Goal: Transaction & Acquisition: Purchase product/service

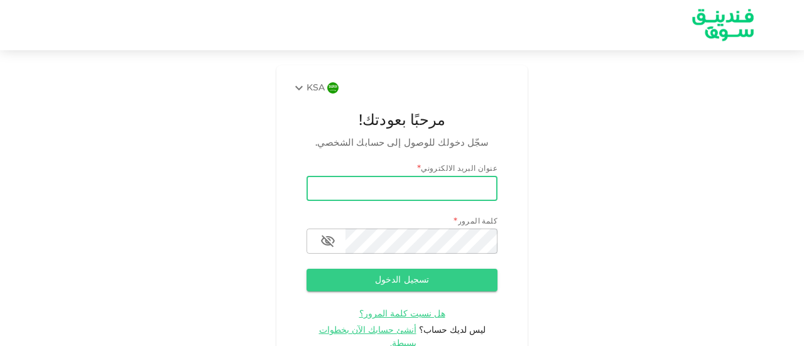
click at [490, 187] on input "email" at bounding box center [402, 188] width 191 height 25
type input "[EMAIL_ADDRESS][DOMAIN_NAME]"
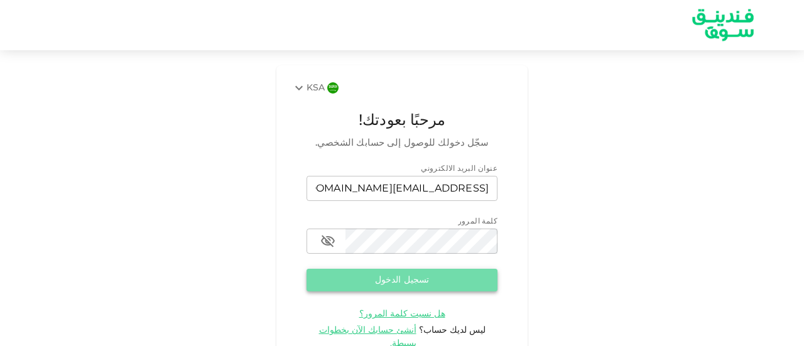
click at [420, 276] on button "تسجيل الدخول" at bounding box center [402, 280] width 191 height 23
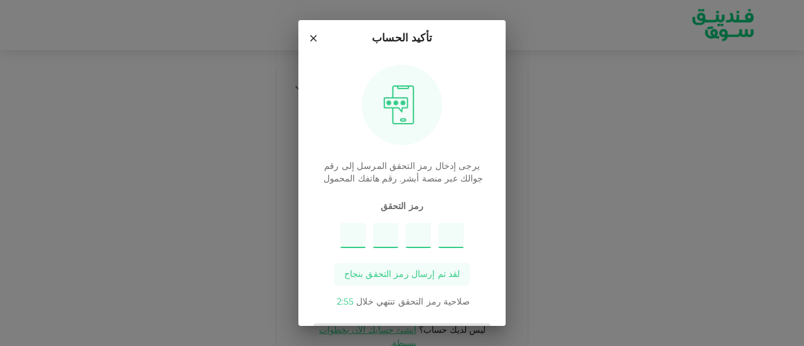
type input "8"
type input "4"
type input "7"
type input "3"
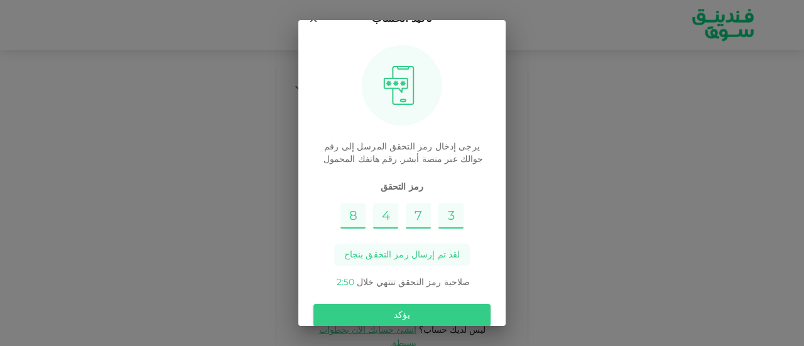
scroll to position [38, 0]
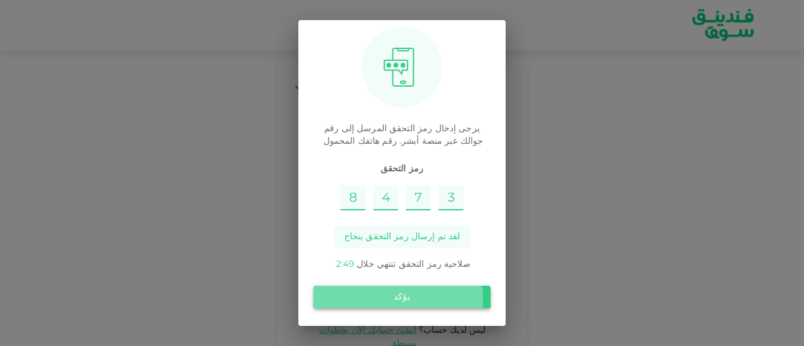
click at [396, 300] on button "يؤكد" at bounding box center [402, 297] width 177 height 23
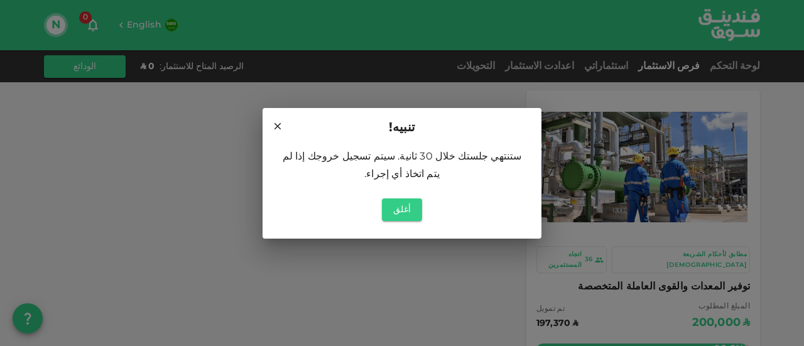
click at [191, 228] on div "تنبيه! ستنتهي جلستك خلال 30 ثانية. سيتم تسجيل خروجك إذا لم يتم اتخاذ أي إجراء. …" at bounding box center [402, 173] width 804 height 346
click at [395, 209] on button "أغلق" at bounding box center [402, 210] width 40 height 23
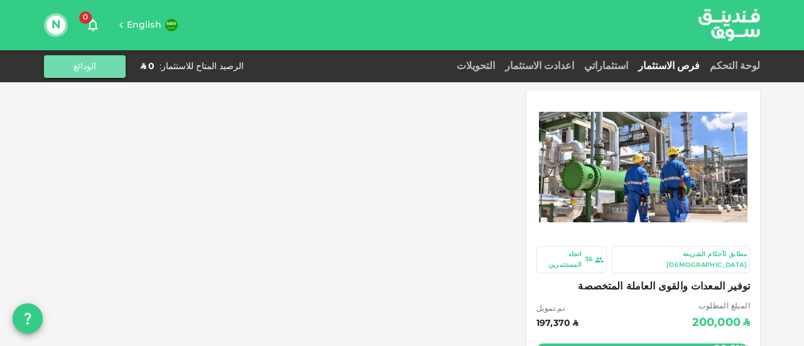
click at [111, 66] on button "الودائع" at bounding box center [85, 66] width 82 height 23
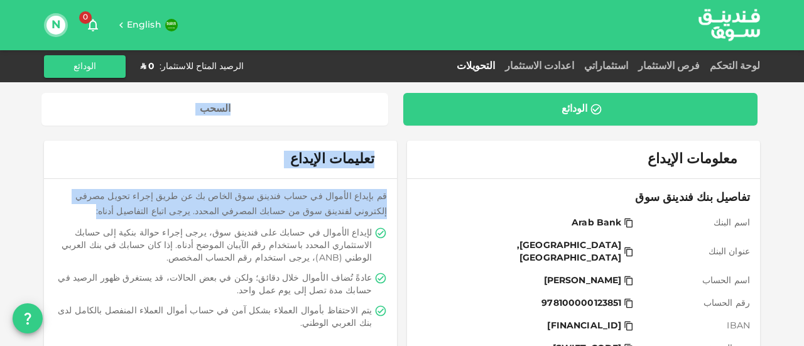
drag, startPoint x: 483, startPoint y: 86, endPoint x: 19, endPoint y: 217, distance: 481.2
click at [19, 217] on div "الودائع السحب تعليمات الإيداع قم بإيداع الأموال في حساب فندينق سوق الخاص بك عن …" at bounding box center [402, 281] width 804 height 562
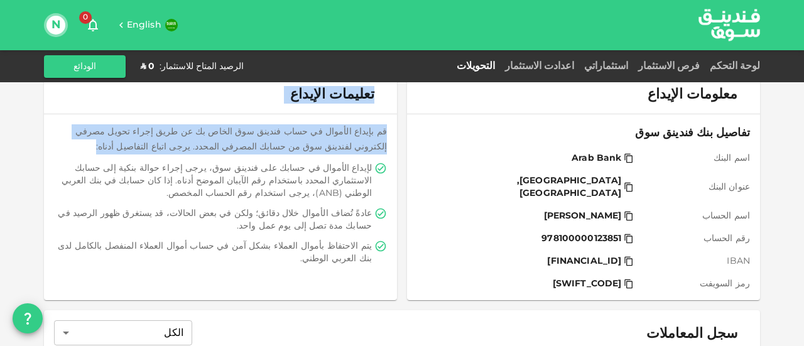
scroll to position [83, 0]
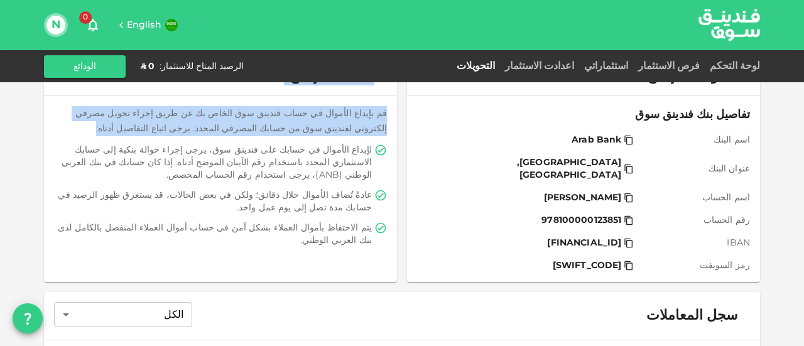
click at [634, 238] on icon at bounding box center [629, 243] width 10 height 10
click at [682, 64] on link "فرص الاستثمار" at bounding box center [669, 66] width 72 height 9
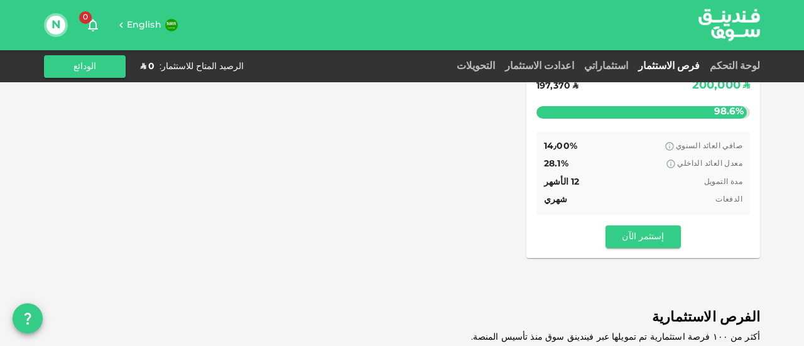
scroll to position [241, 0]
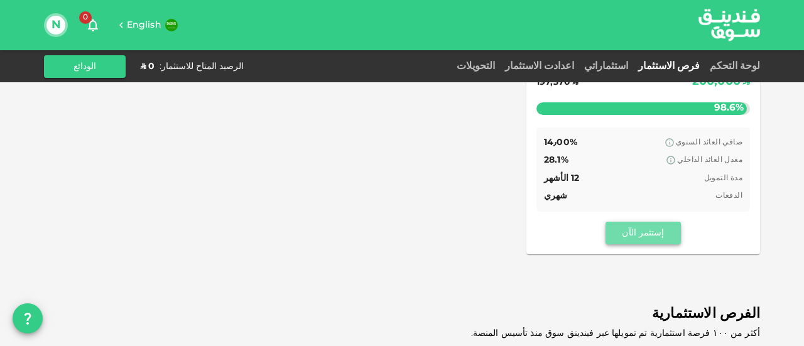
click at [648, 222] on button "إستثمر الآن" at bounding box center [643, 233] width 75 height 23
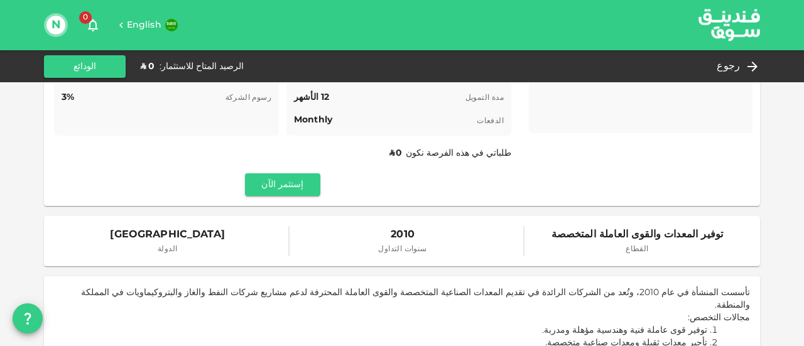
scroll to position [187, 0]
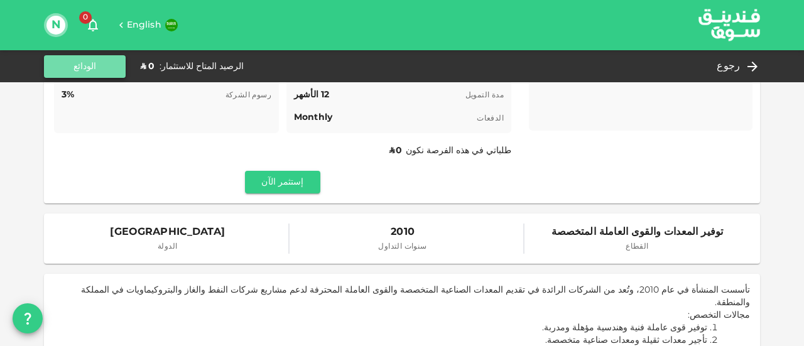
click at [55, 58] on button "الودائع" at bounding box center [85, 66] width 82 height 23
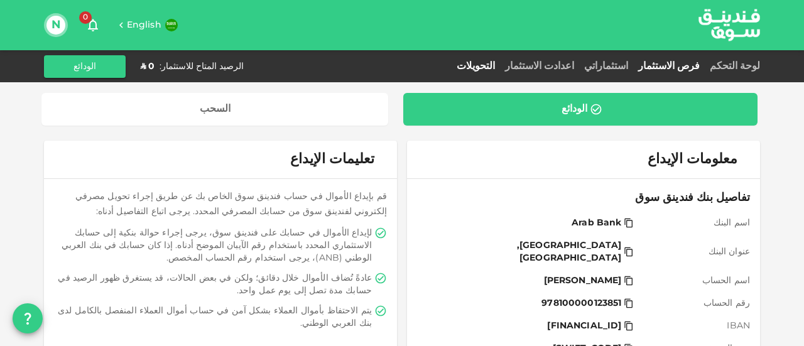
click at [676, 68] on link "فرص الاستثمار" at bounding box center [669, 66] width 72 height 9
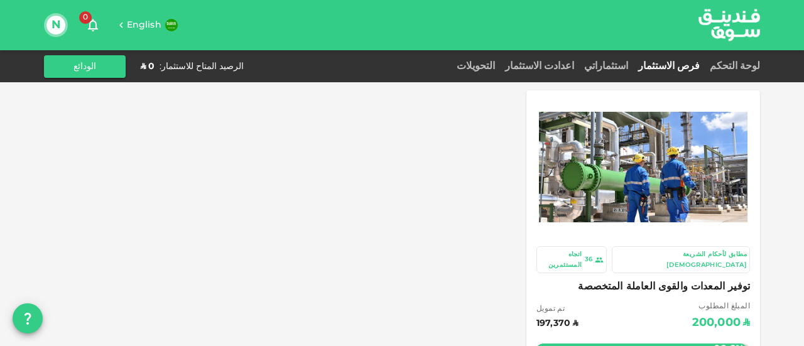
scroll to position [303, 0]
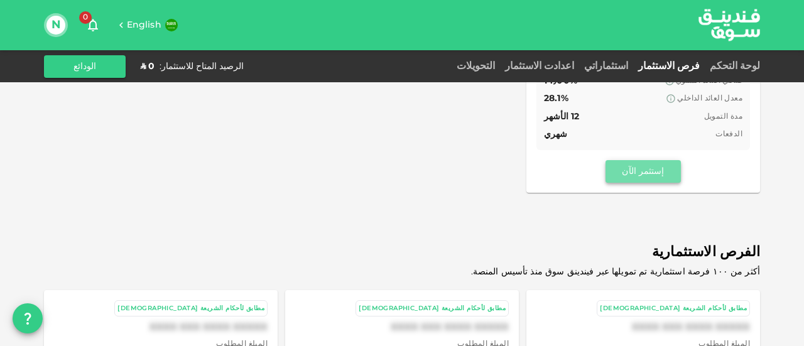
click at [662, 160] on button "إستثمر الآن" at bounding box center [643, 171] width 75 height 23
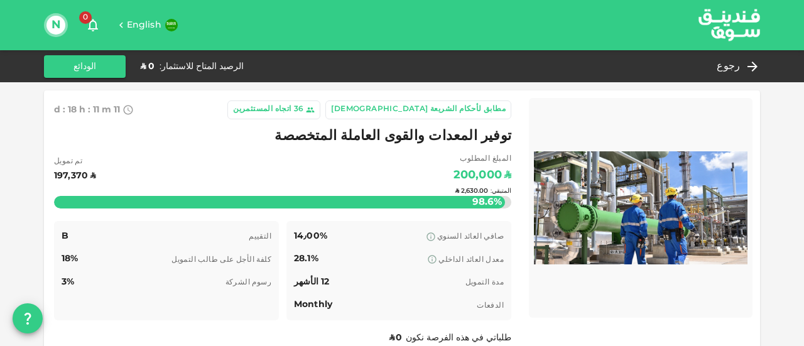
drag, startPoint x: 6, startPoint y: 99, endPoint x: 298, endPoint y: 179, distance: 302.3
click at [298, 179] on div "المتبقي : ʢ 2,630.00" at bounding box center [282, 191] width 457 height 50
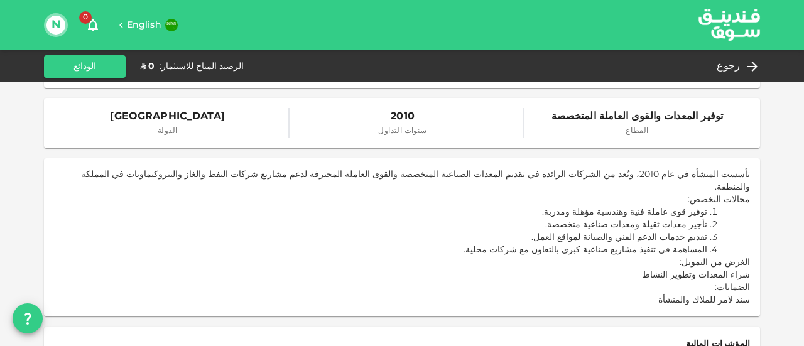
scroll to position [606, 0]
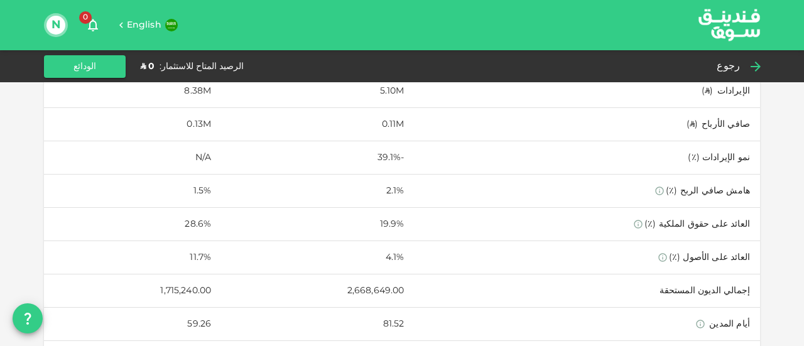
click at [746, 70] on div "رجوع" at bounding box center [736, 67] width 48 height 18
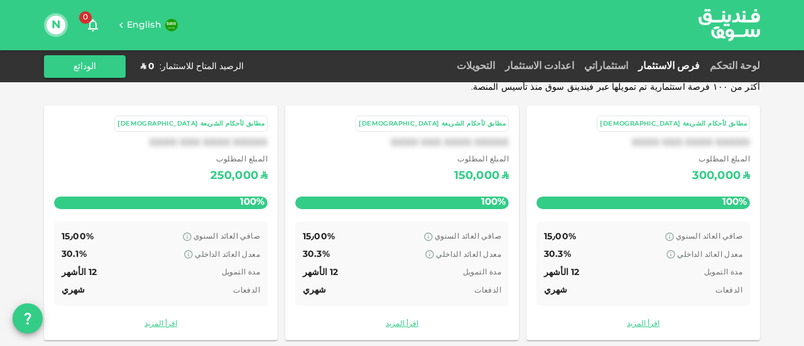
scroll to position [185, 0]
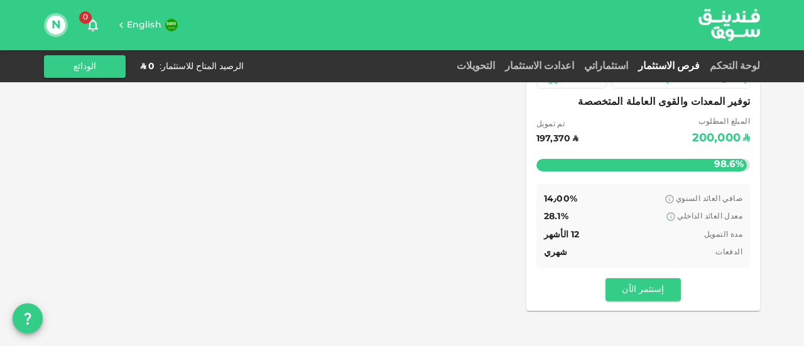
drag, startPoint x: 11, startPoint y: 97, endPoint x: 280, endPoint y: 163, distance: 277.1
click at [280, 163] on div "مطابق لأحكام الشريعة الإسلامية 36 اتجاه المستثمرين توفير المعدات والقوى العاملة…" at bounding box center [402, 108] width 716 height 405
click at [500, 68] on link "التحويلات" at bounding box center [476, 66] width 48 height 9
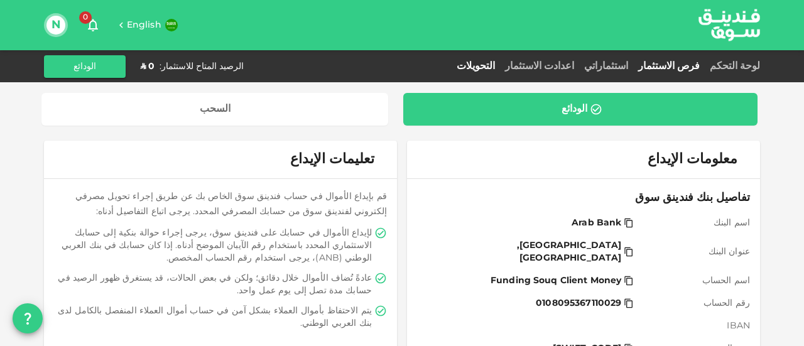
click at [689, 66] on link "فرص الاستثمار" at bounding box center [669, 66] width 72 height 9
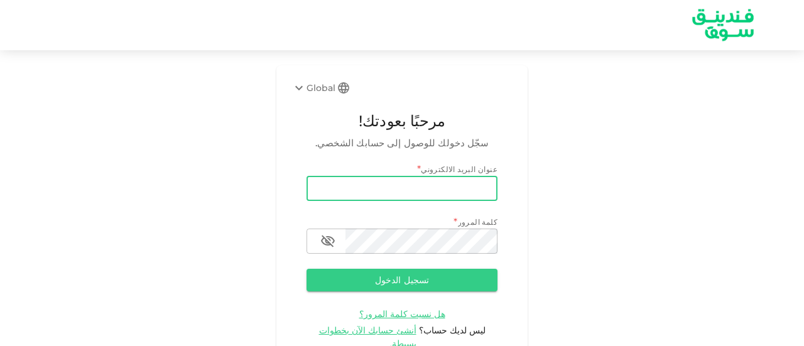
click at [413, 182] on input "email" at bounding box center [402, 188] width 191 height 25
type input "[EMAIL_ADDRESS][DOMAIN_NAME]"
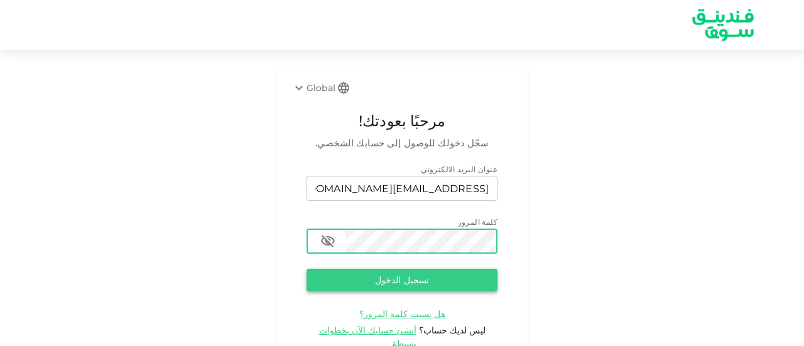
click at [419, 277] on button "تسجيل الدخول" at bounding box center [402, 280] width 191 height 23
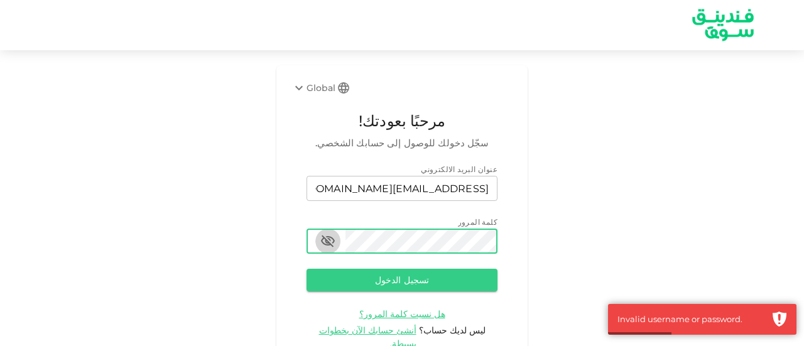
click at [333, 240] on icon "button" at bounding box center [327, 241] width 15 height 15
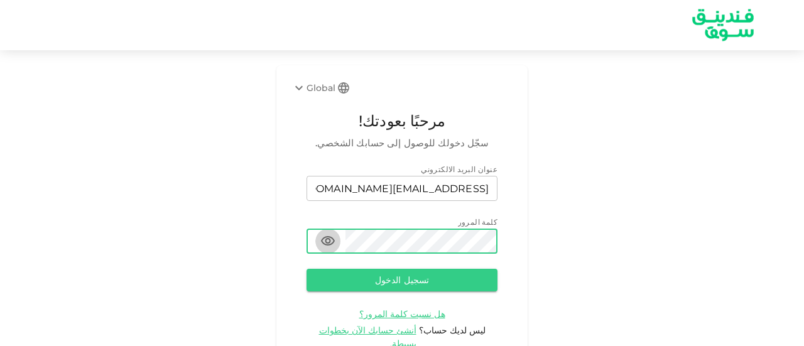
click at [333, 240] on icon "button" at bounding box center [327, 241] width 15 height 15
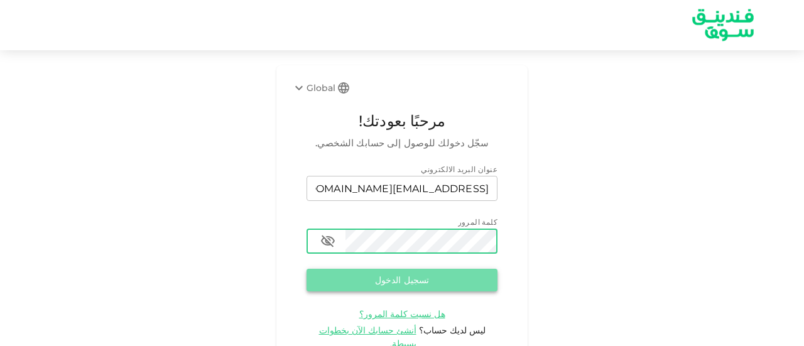
click at [424, 278] on button "تسجيل الدخول" at bounding box center [402, 280] width 191 height 23
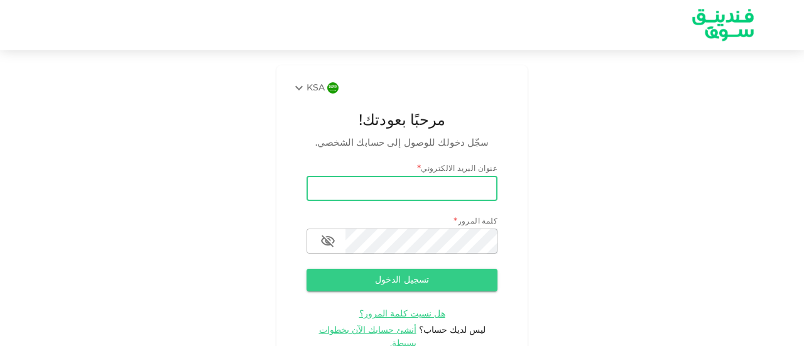
click at [400, 183] on input "email" at bounding box center [402, 188] width 191 height 25
type input "[EMAIL_ADDRESS][DOMAIN_NAME]"
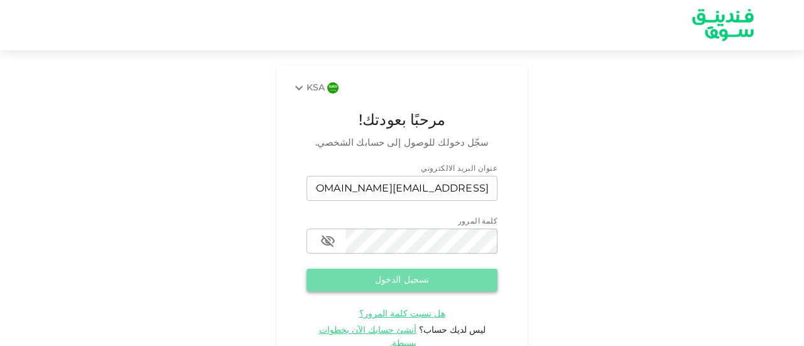
click at [370, 280] on button "تسجيل الدخول" at bounding box center [402, 280] width 191 height 23
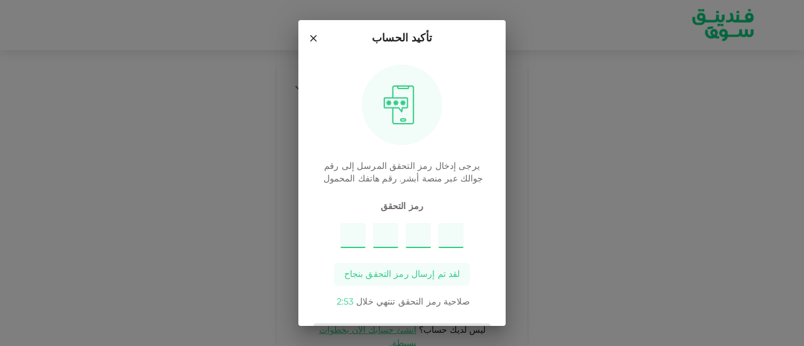
type input "5"
type input "3"
type input "4"
type input "9"
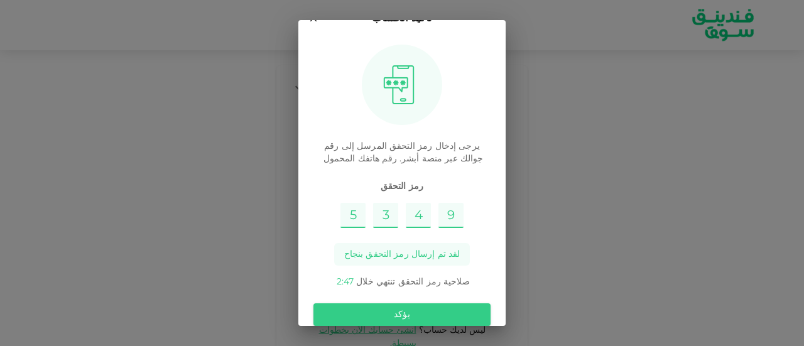
scroll to position [38, 0]
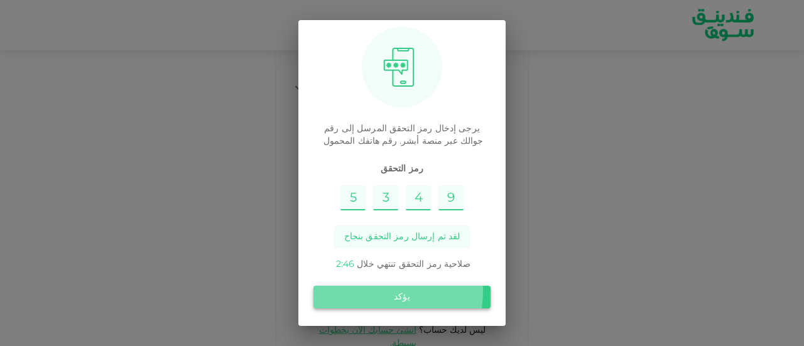
click at [363, 290] on button "يؤكد" at bounding box center [402, 297] width 177 height 23
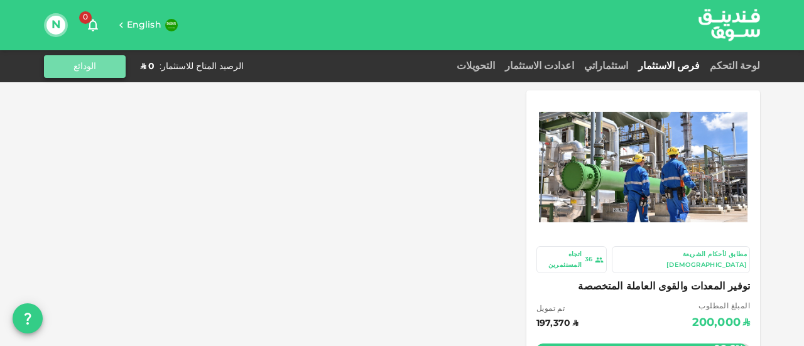
click at [77, 61] on button "الودائع" at bounding box center [85, 66] width 82 height 23
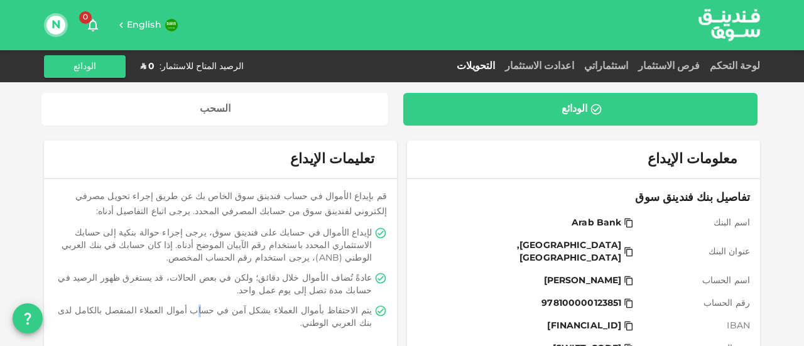
drag, startPoint x: 4, startPoint y: 140, endPoint x: 251, endPoint y: 330, distance: 310.9
click at [251, 330] on div "تعليمات الإيداع قم بإيداع الأموال في حساب فندينق سوق الخاص بك عن طريق إجراء تحو…" at bounding box center [220, 253] width 353 height 224
click at [562, 112] on div "الودائع" at bounding box center [580, 109] width 334 height 13
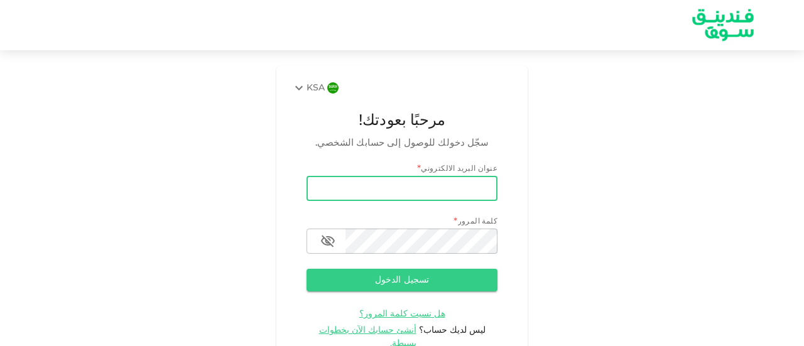
click at [373, 197] on input "email" at bounding box center [402, 188] width 191 height 25
type input "[EMAIL_ADDRESS][DOMAIN_NAME]"
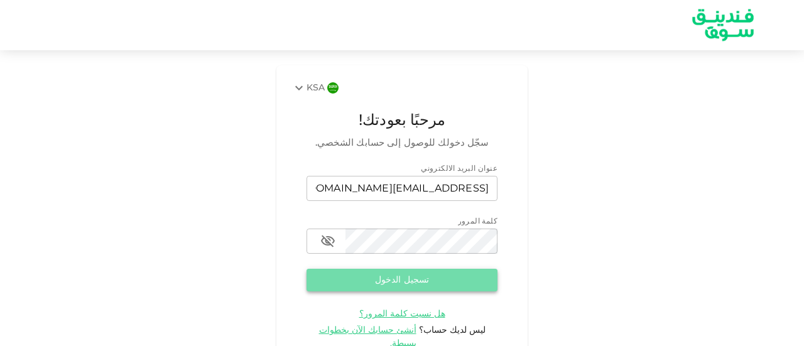
click at [378, 278] on button "تسجيل الدخول" at bounding box center [402, 280] width 191 height 23
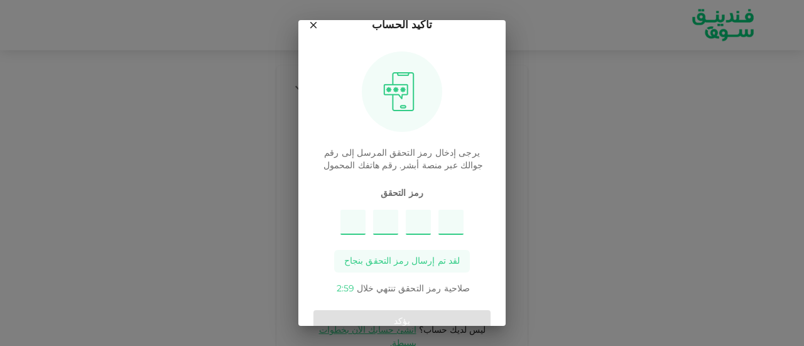
scroll to position [25, 0]
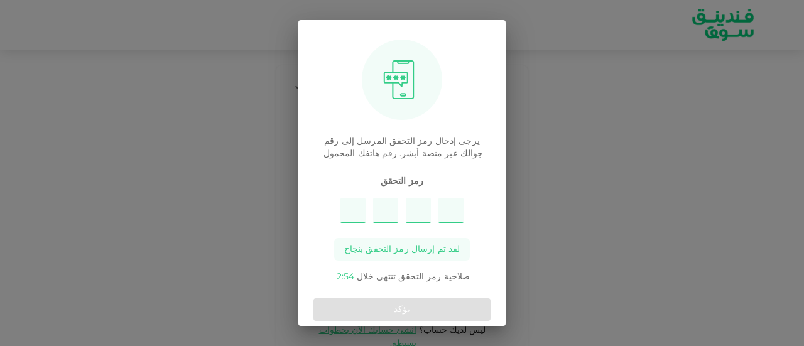
click at [354, 209] on input "Please enter OTP character 1" at bounding box center [353, 210] width 25 height 25
type input "7"
type input "3"
type input "1"
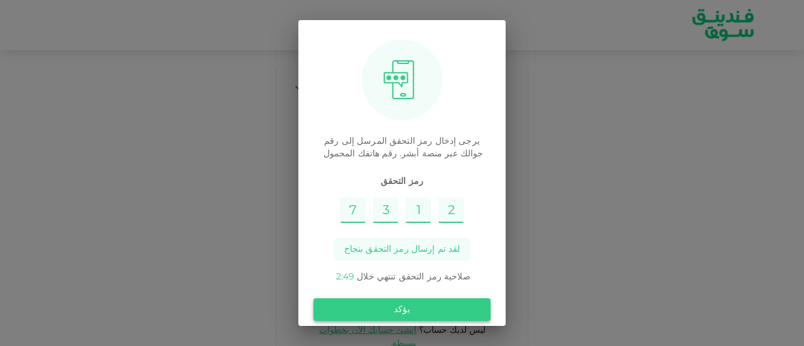
type input "2"
click at [418, 311] on button "يؤكد" at bounding box center [402, 309] width 177 height 23
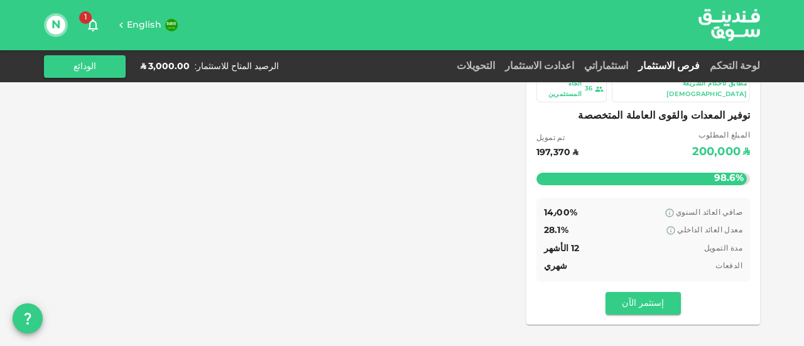
scroll to position [172, 0]
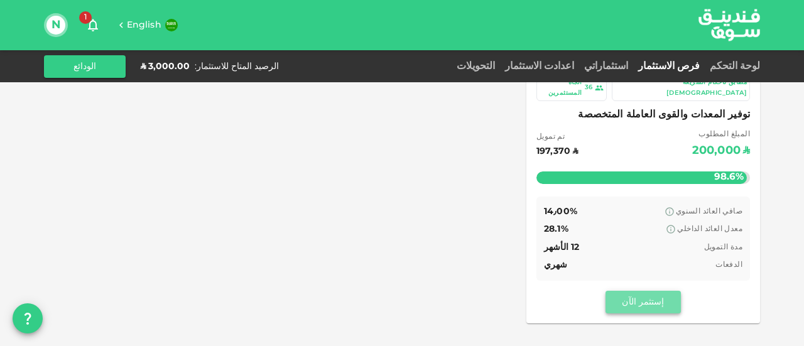
click at [656, 291] on button "إستثمر الآن" at bounding box center [643, 302] width 75 height 23
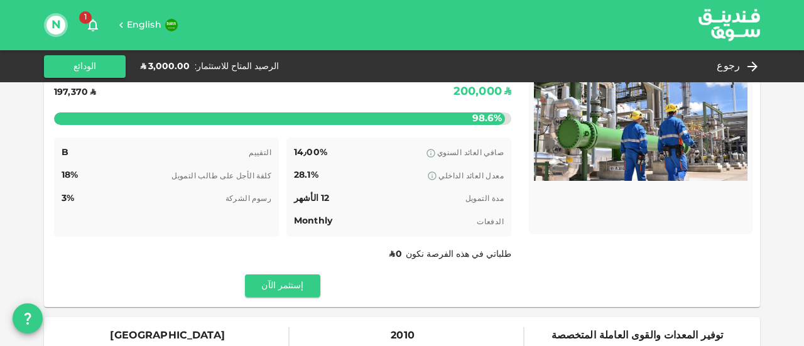
scroll to position [89, 0]
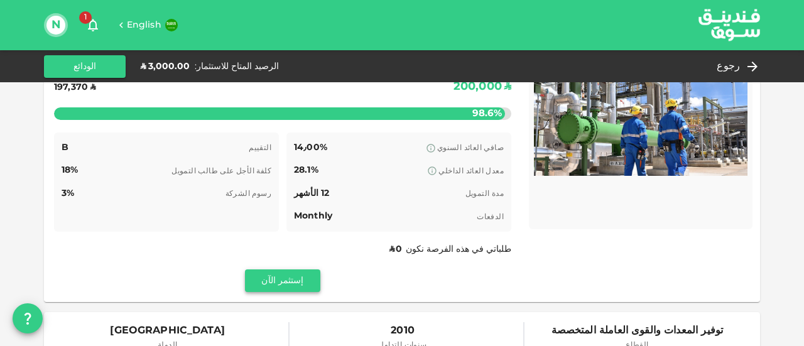
click at [289, 276] on button "إستثمر الآن" at bounding box center [282, 281] width 75 height 23
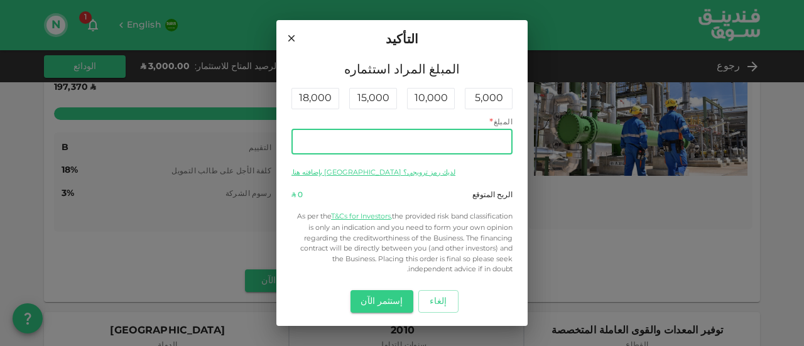
click at [496, 143] on input "المبلغ" at bounding box center [402, 141] width 221 height 25
type input "2"
type input "5"
type input "2"
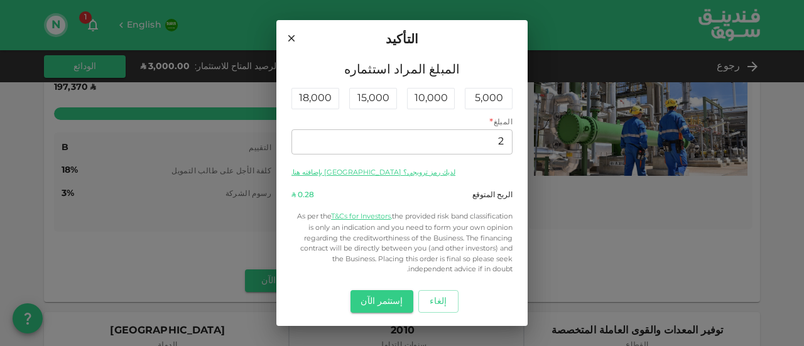
click at [295, 40] on icon at bounding box center [291, 38] width 7 height 7
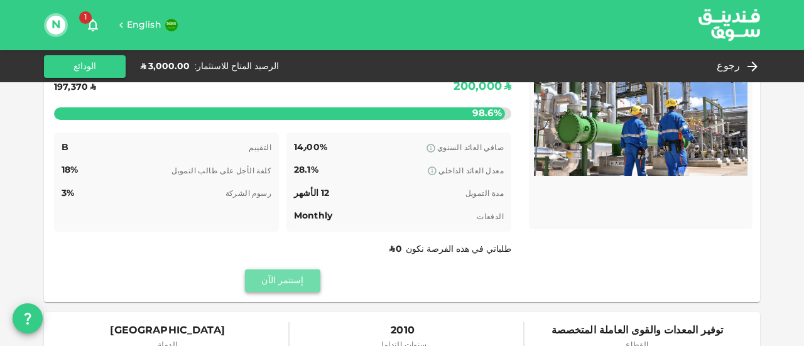
click at [272, 283] on button "إستثمر الآن" at bounding box center [282, 281] width 75 height 23
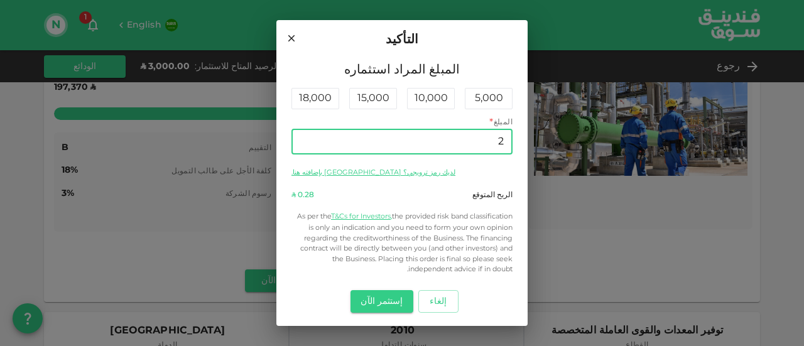
click at [496, 138] on input "2" at bounding box center [402, 141] width 221 height 25
type input "2,630"
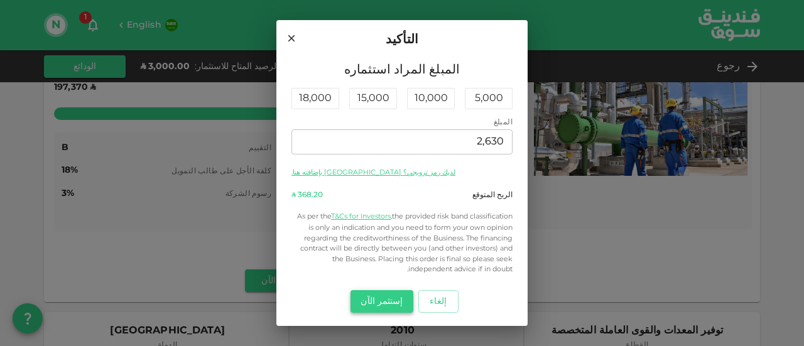
click at [385, 300] on button "إستثمر الآن" at bounding box center [382, 301] width 62 height 23
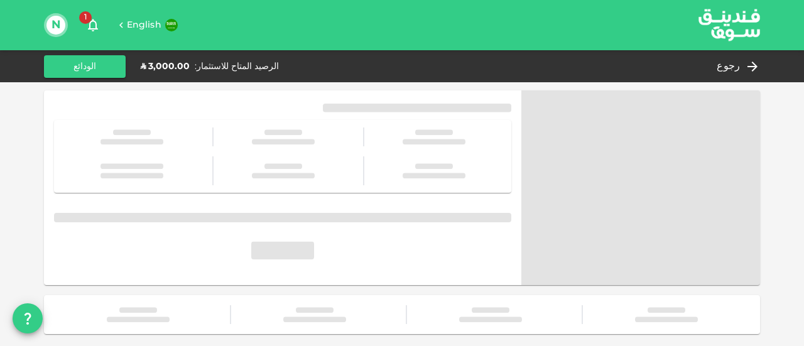
scroll to position [0, 0]
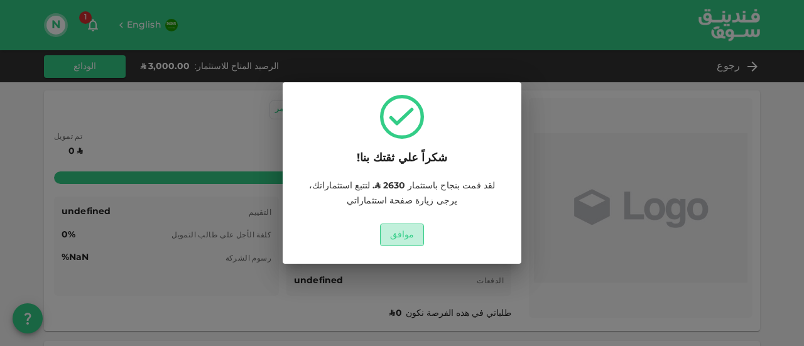
click at [407, 238] on button "موافق" at bounding box center [402, 235] width 45 height 23
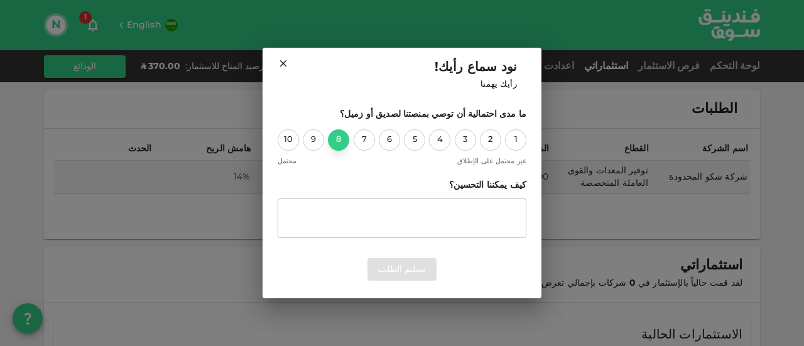
click at [334, 133] on div "8" at bounding box center [338, 139] width 21 height 21
click at [376, 266] on button "تسليم الطلب" at bounding box center [402, 269] width 68 height 23
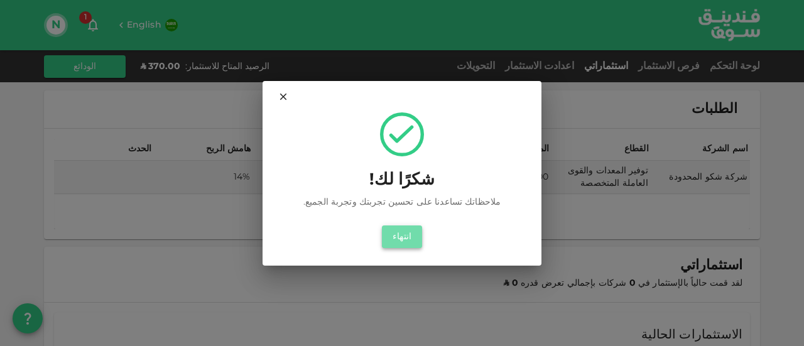
click at [415, 237] on button "انتهاء" at bounding box center [402, 237] width 40 height 23
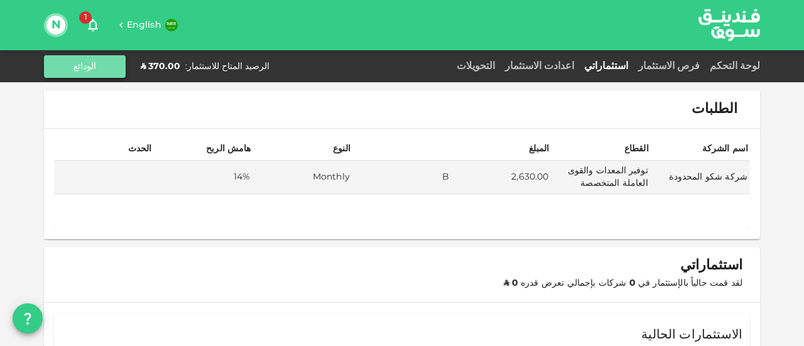
click at [103, 67] on button "الودائع" at bounding box center [85, 66] width 82 height 23
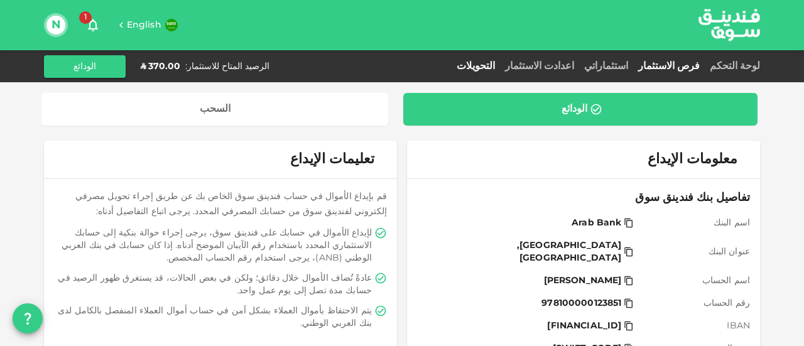
click at [702, 67] on link "فرص الاستثمار" at bounding box center [669, 66] width 72 height 9
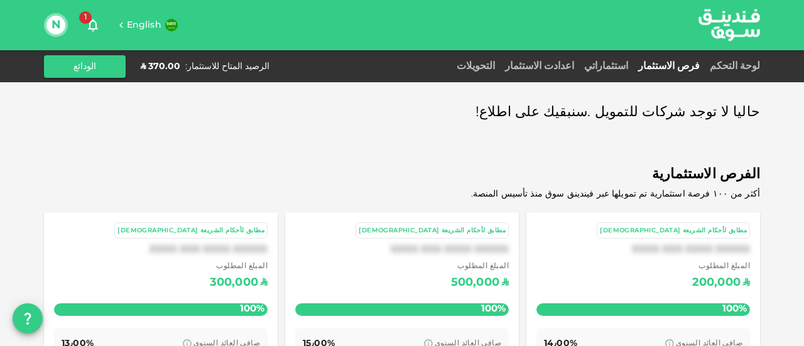
click at [89, 19] on span "1" at bounding box center [85, 17] width 13 height 13
